Goal: Feedback & Contribution: Contribute content

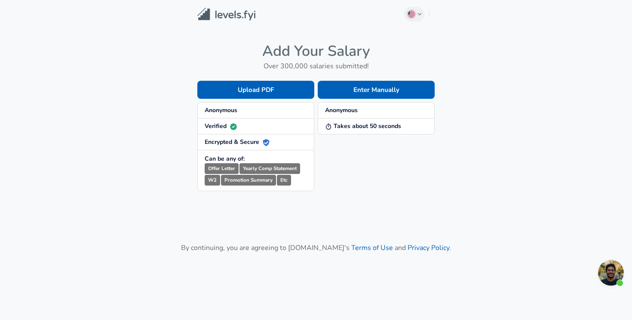
click at [340, 110] on strong "Anonymous" at bounding box center [341, 110] width 33 height 8
click at [361, 91] on button "Enter Manually" at bounding box center [376, 90] width 117 height 18
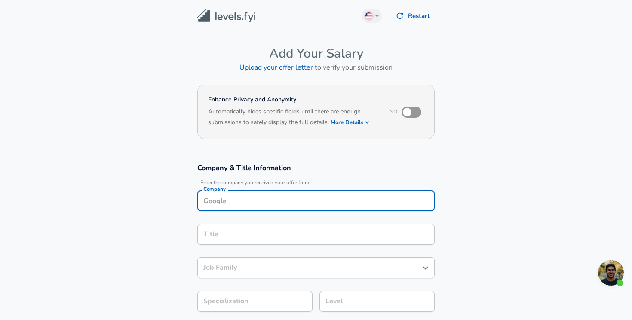
scroll to position [9, 0]
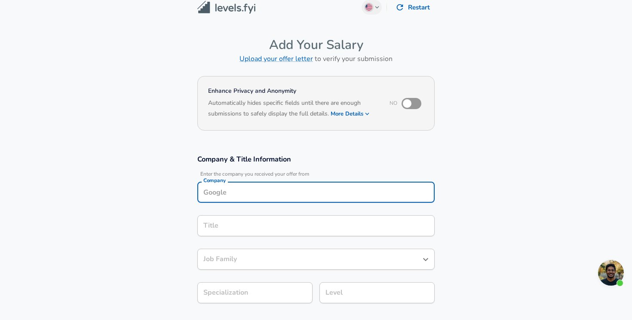
click at [276, 199] on input "Company" at bounding box center [316, 192] width 230 height 13
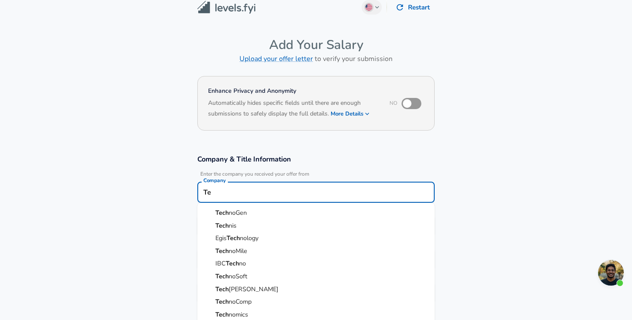
type input "T"
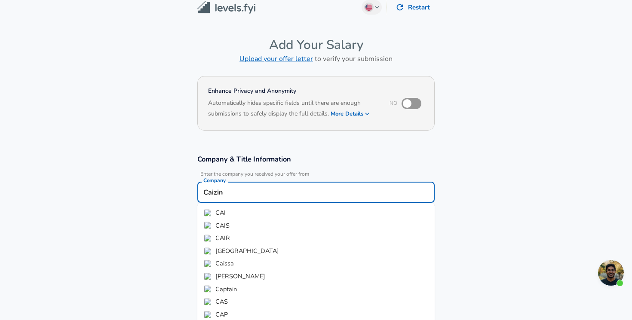
type input "Caizin"
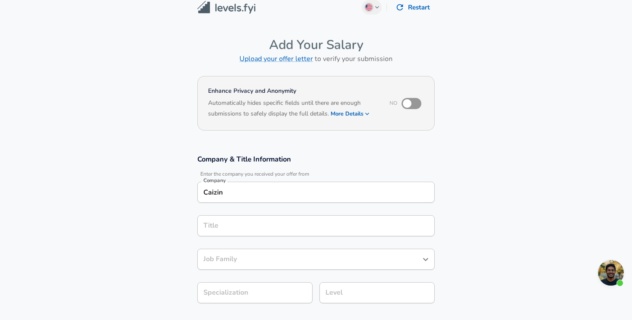
scroll to position [26, 0]
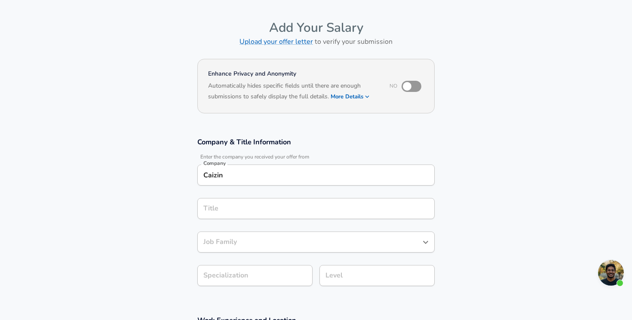
click at [364, 219] on div "Title" at bounding box center [315, 208] width 237 height 21
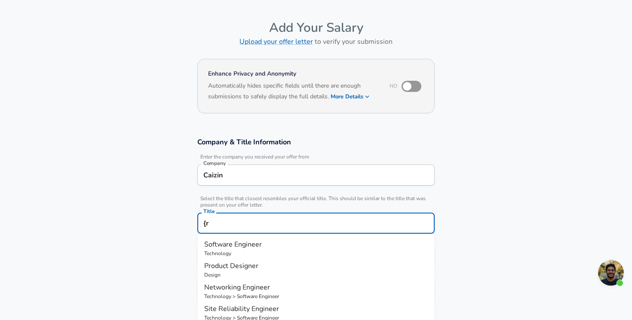
type input "{"
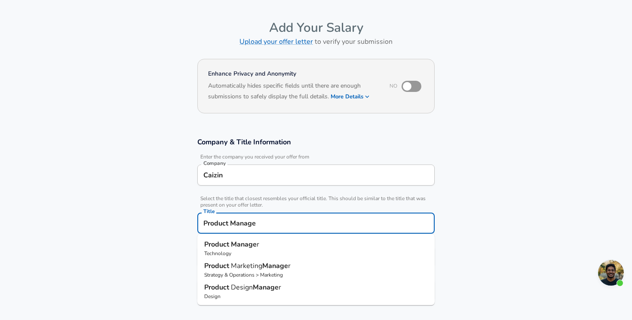
type input "Product Manager"
click at [352, 250] on p "Technology" at bounding box center [316, 254] width 224 height 8
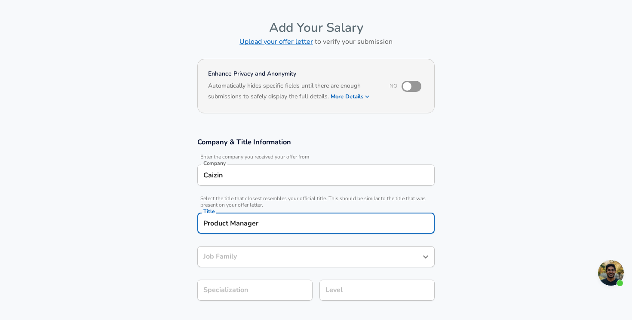
type input "Product Manager"
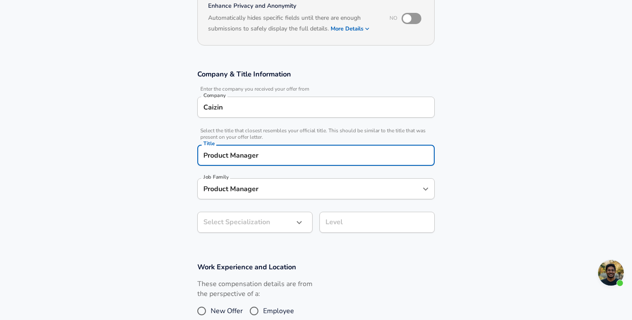
scroll to position [94, 0]
type input "Product Manager"
click at [294, 228] on button "button" at bounding box center [299, 222] width 15 height 15
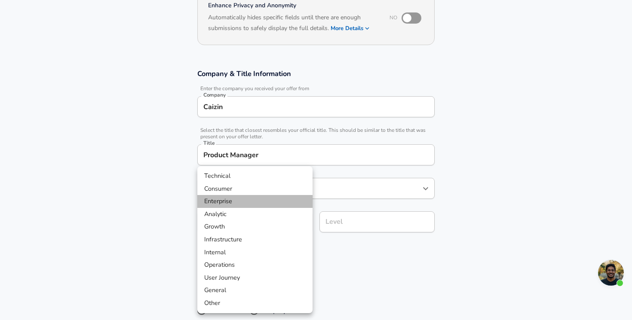
click at [302, 203] on li "Enterprise" at bounding box center [254, 201] width 115 height 13
type input "Enterprise"
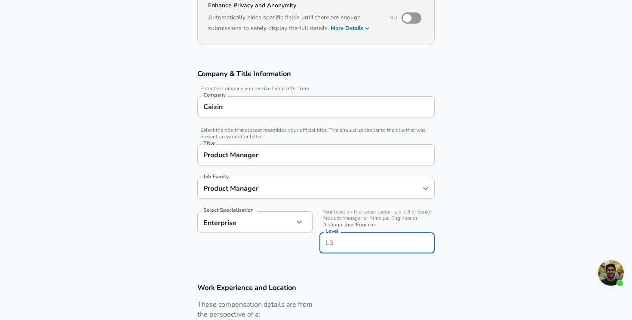
scroll to position [111, 0]
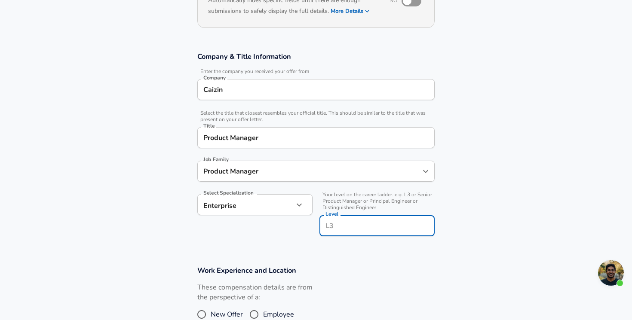
click at [345, 221] on input "Level" at bounding box center [376, 225] width 107 height 13
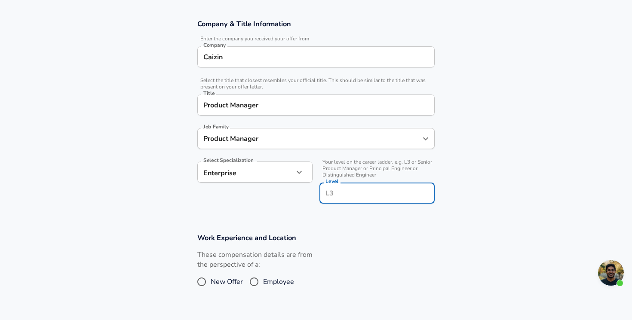
scroll to position [147, 0]
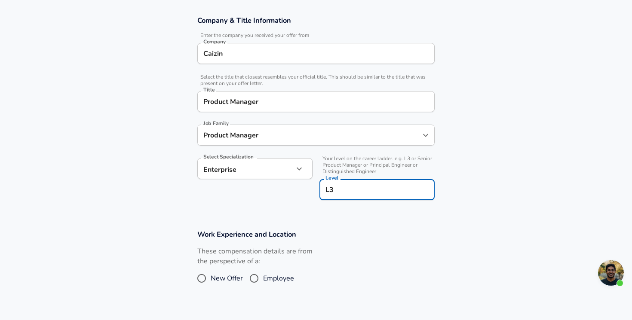
type input "L3"
click at [270, 281] on span "Employee" at bounding box center [278, 278] width 31 height 10
click at [263, 281] on input "Employee" at bounding box center [254, 279] width 18 height 14
radio input "true"
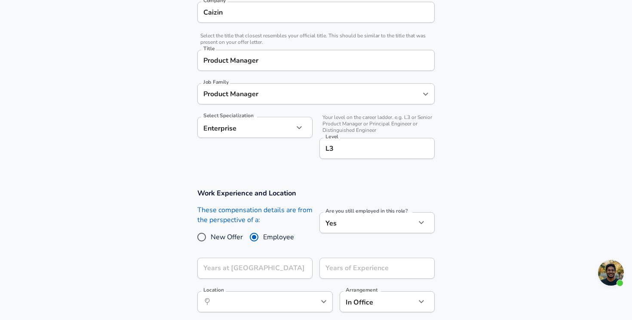
scroll to position [195, 0]
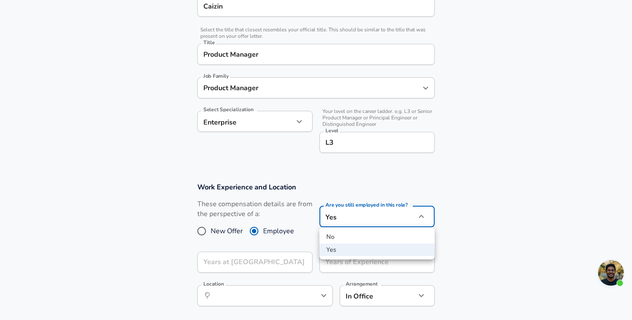
click at [355, 239] on li "No" at bounding box center [376, 237] width 115 height 13
type input "no"
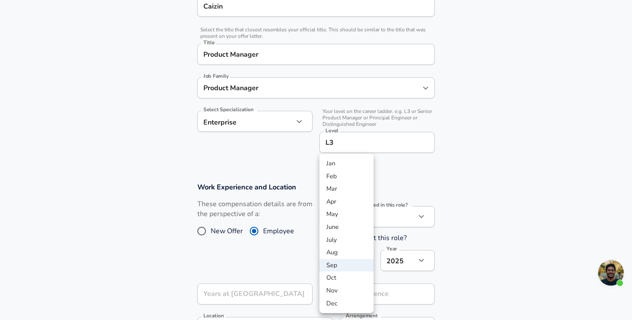
click at [276, 263] on div at bounding box center [316, 160] width 632 height 320
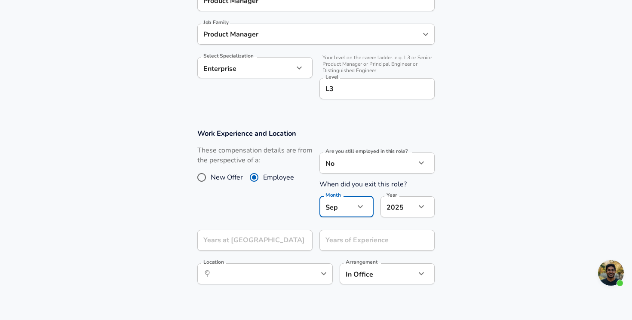
scroll to position [249, 0]
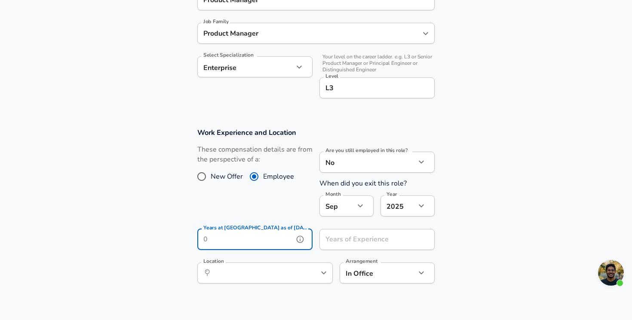
click at [287, 238] on input "Years at [GEOGRAPHIC_DATA] as of [DATE]" at bounding box center [245, 239] width 96 height 21
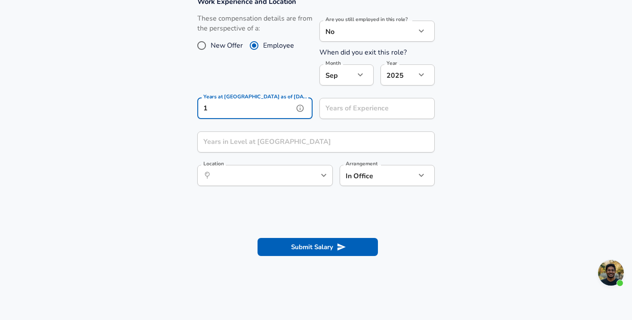
scroll to position [382, 0]
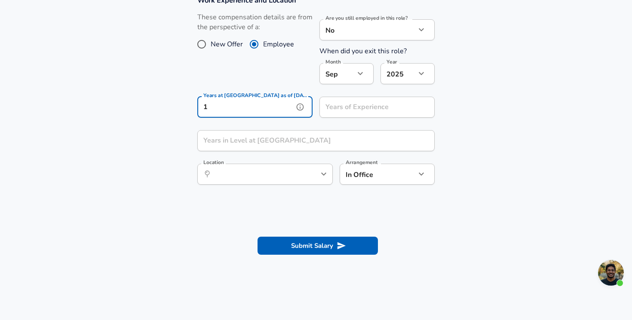
type input "1"
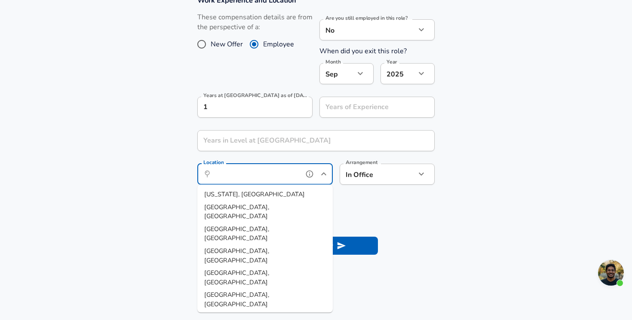
click at [283, 174] on input "Location" at bounding box center [255, 174] width 88 height 13
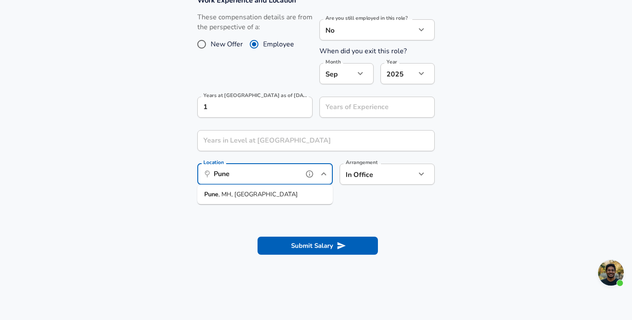
click at [282, 194] on li "Pune , MH, [GEOGRAPHIC_DATA]" at bounding box center [264, 194] width 135 height 13
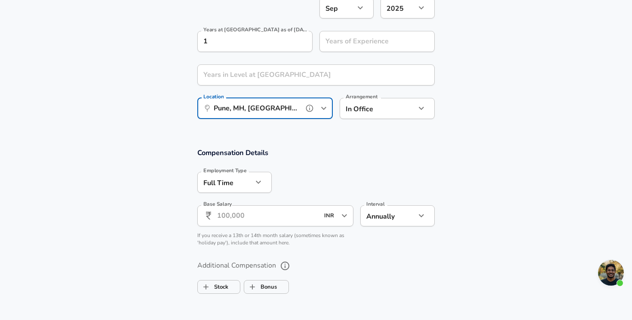
scroll to position [452, 0]
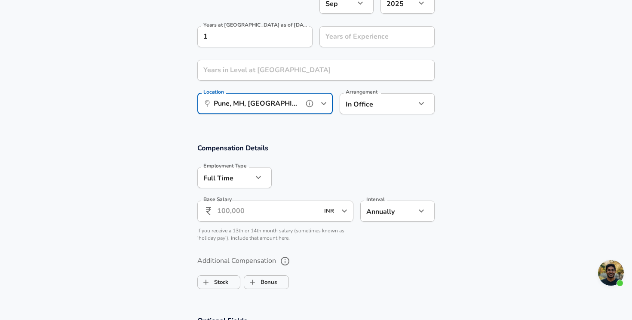
type input "Pune, MH, [GEOGRAPHIC_DATA]"
click at [256, 176] on icon "button" at bounding box center [258, 177] width 10 height 10
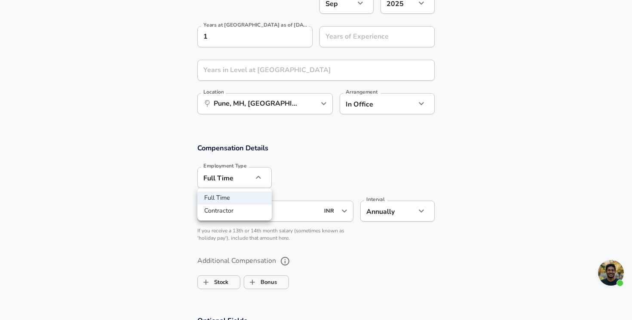
click at [248, 205] on li "Contractor" at bounding box center [234, 211] width 74 height 13
type input "contract"
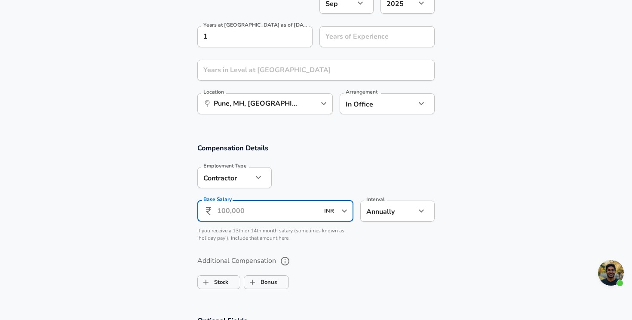
click at [264, 216] on input "Base Salary" at bounding box center [268, 211] width 102 height 21
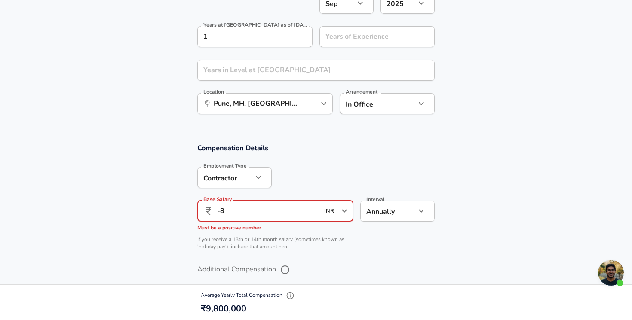
type input "-"
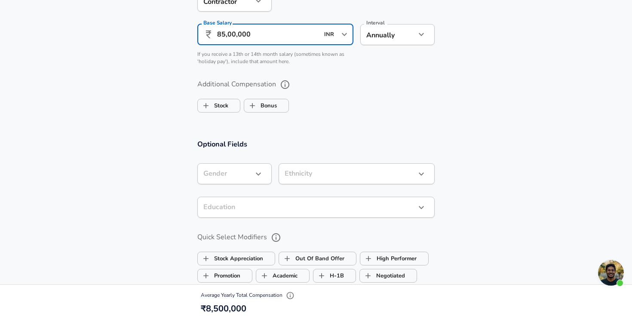
scroll to position [630, 0]
type input "85,00,000"
click at [267, 177] on div "​ Gender" at bounding box center [234, 172] width 74 height 21
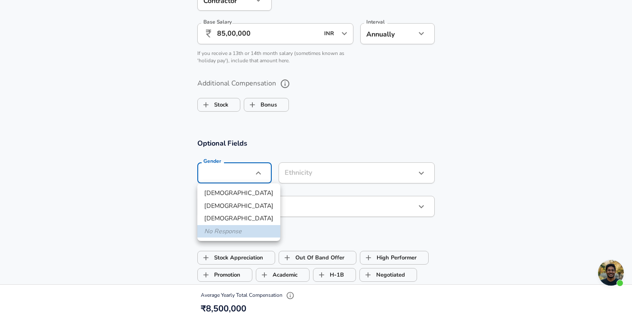
click at [220, 189] on li "[DEMOGRAPHIC_DATA]" at bounding box center [238, 193] width 83 height 13
type input "[DEMOGRAPHIC_DATA]"
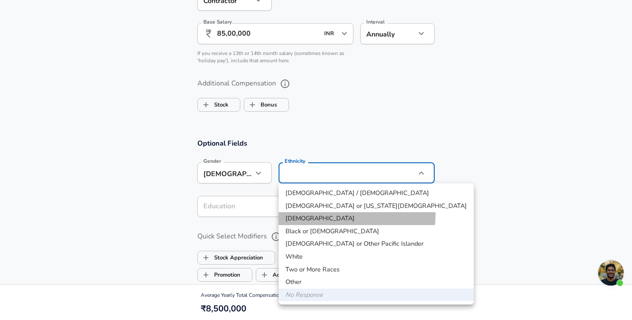
click at [324, 214] on li "[DEMOGRAPHIC_DATA]" at bounding box center [376, 218] width 195 height 13
type input "[DEMOGRAPHIC_DATA]"
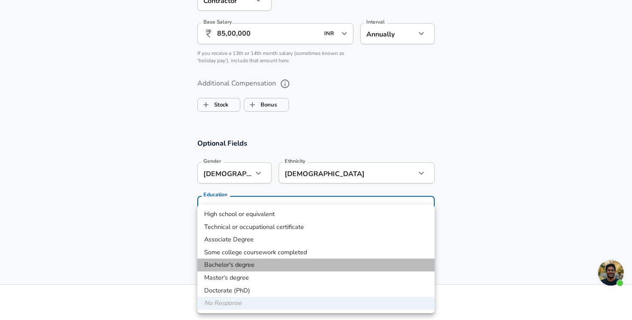
click at [257, 267] on li "Bachelor's degree" at bounding box center [315, 265] width 237 height 13
type input "Bachelors degree"
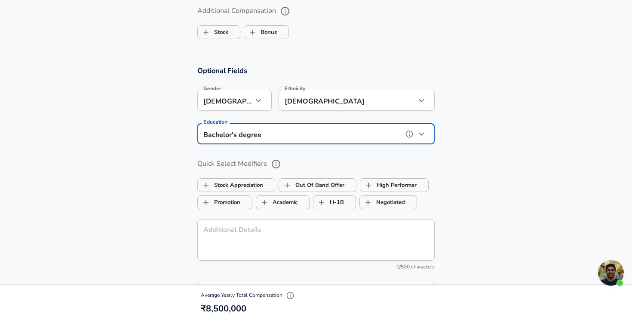
scroll to position [724, 0]
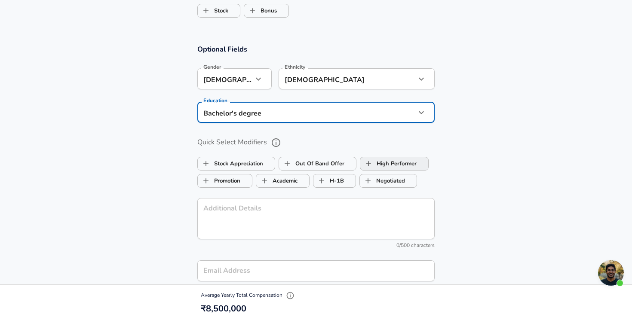
click at [380, 168] on label "High Performer" at bounding box center [388, 164] width 56 height 16
checkbox input "true"
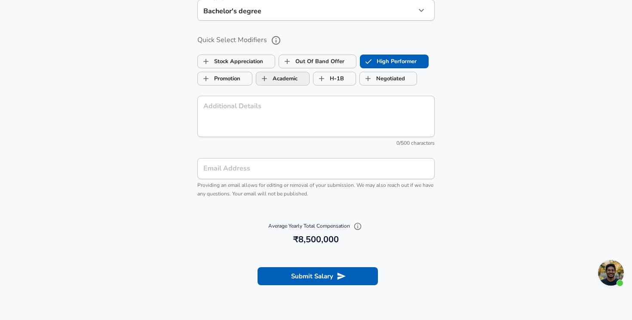
scroll to position [827, 0]
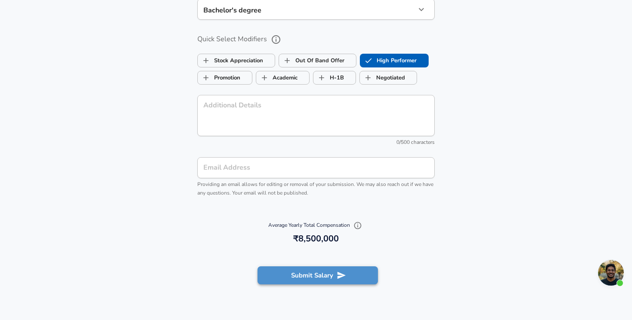
click at [285, 274] on button "Submit Salary" at bounding box center [317, 276] width 120 height 18
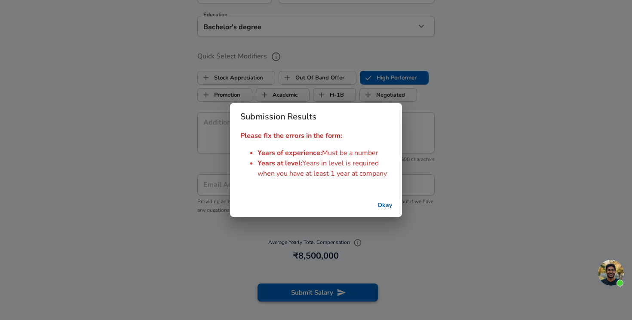
scroll to position [844, 0]
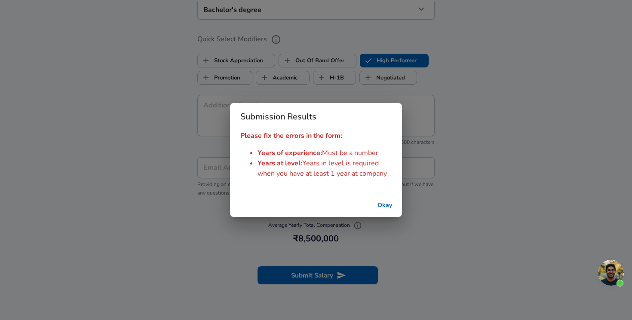
click at [389, 202] on button "Okay" at bounding box center [385, 206] width 28 height 16
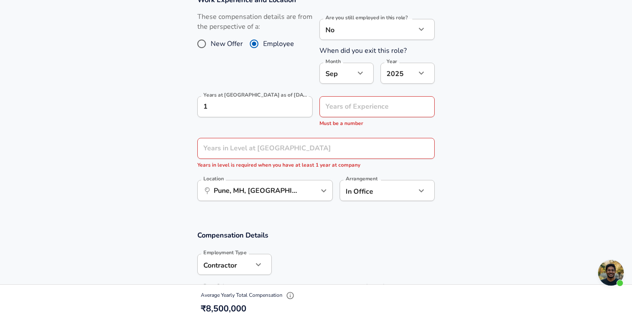
scroll to position [381, 0]
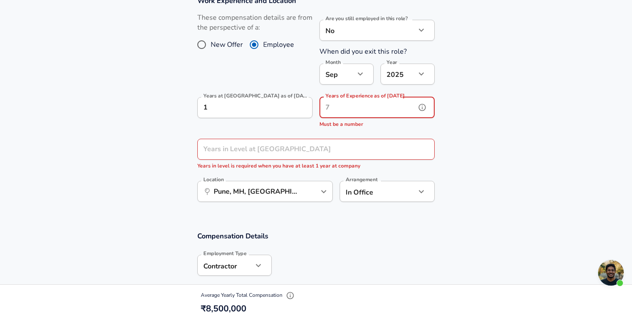
click at [377, 110] on input "Years of Experience as of [DATE]" at bounding box center [367, 107] width 96 height 21
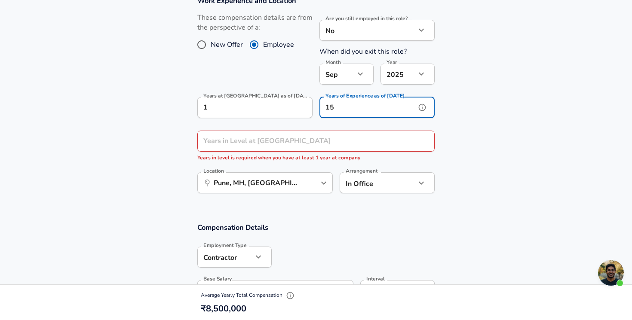
type input "15"
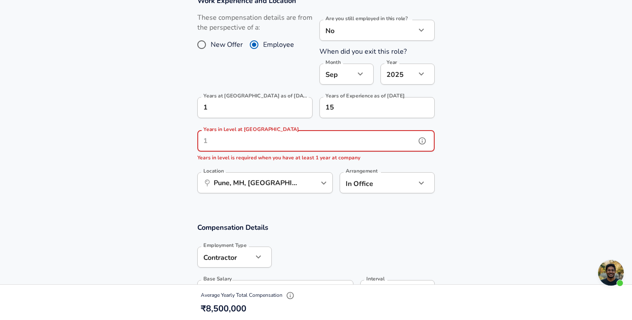
click at [388, 144] on input "Years in Level at [GEOGRAPHIC_DATA]" at bounding box center [306, 141] width 218 height 21
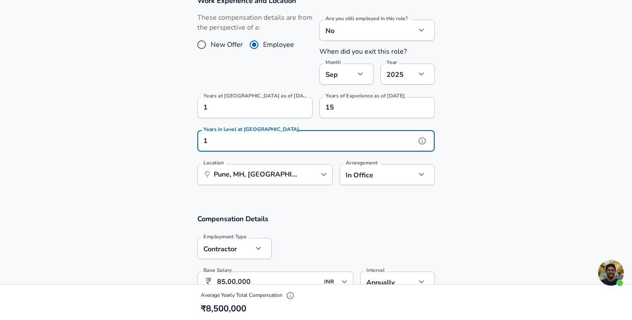
type input "1"
click at [471, 172] on section "Work Experience and Location These compensation details are from the perspectiv…" at bounding box center [316, 95] width 632 height 218
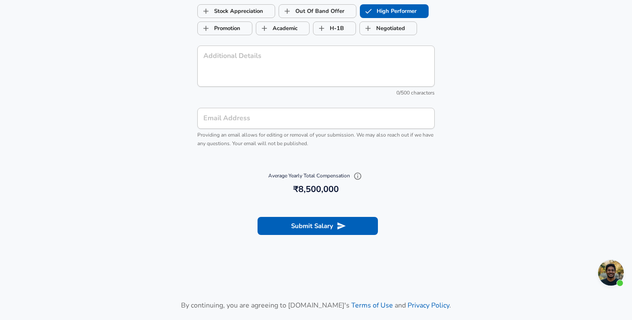
scroll to position [879, 0]
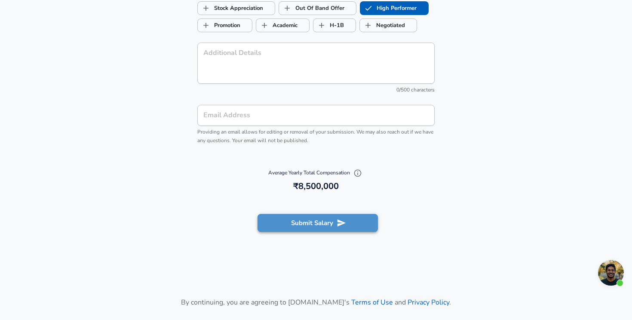
click at [354, 221] on button "Submit Salary" at bounding box center [317, 223] width 120 height 18
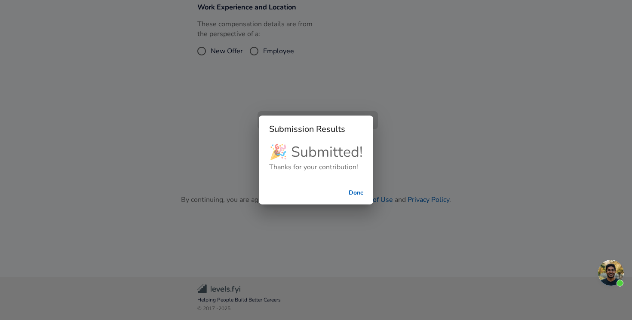
scroll to position [232, 0]
